Goal: Task Accomplishment & Management: Use online tool/utility

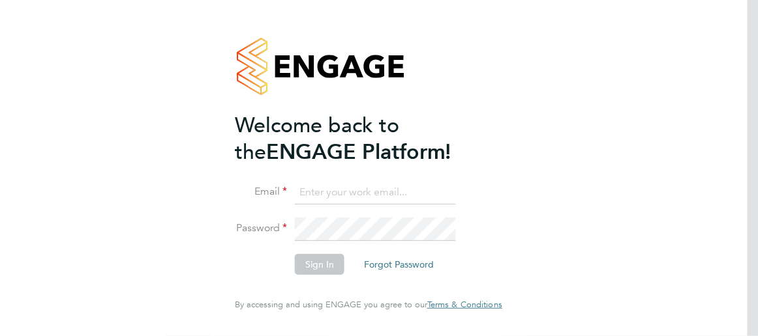
type input "derrick.cooper@vistry.co.uk"
drag, startPoint x: 511, startPoint y: 268, endPoint x: 491, endPoint y: 267, distance: 20.2
click at [510, 268] on div "Welcome back to the ENGAGE Platform! Email derrick.cooper@vistry.co.uk Password…" at bounding box center [369, 168] width 320 height 336
click at [314, 264] on button "Sign In" at bounding box center [320, 264] width 50 height 21
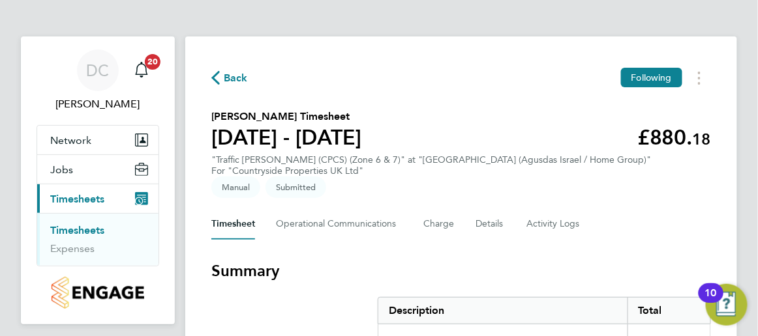
click at [97, 230] on link "Timesheets" at bounding box center [77, 230] width 54 height 12
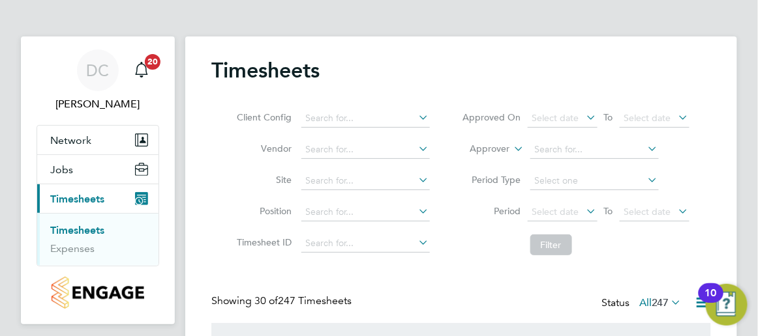
click at [417, 178] on icon at bounding box center [417, 180] width 0 height 18
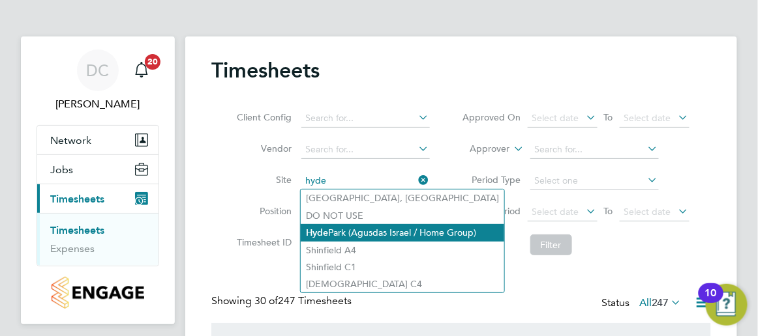
drag, startPoint x: 372, startPoint y: 228, endPoint x: 372, endPoint y: 235, distance: 7.2
click at [372, 231] on li "[GEOGRAPHIC_DATA] (Agusdas Israel / Home Group)" at bounding box center [402, 233] width 203 height 18
type input "[GEOGRAPHIC_DATA] (Agusdas Israel / Home Group)"
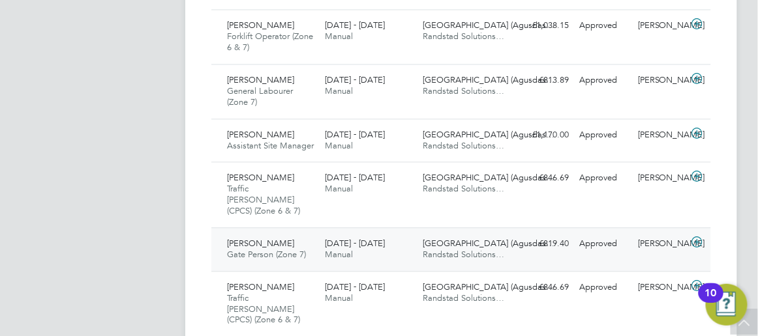
click at [254, 239] on span "[PERSON_NAME]" at bounding box center [260, 244] width 67 height 11
